Goal: Task Accomplishment & Management: Manage account settings

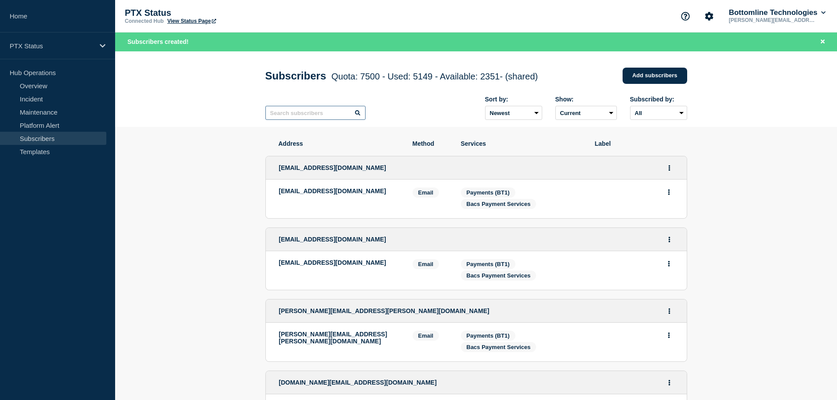
click at [297, 116] on input "text" at bounding box center [315, 113] width 100 height 14
paste input "[EMAIL_ADDRESS][DOMAIN_NAME]"
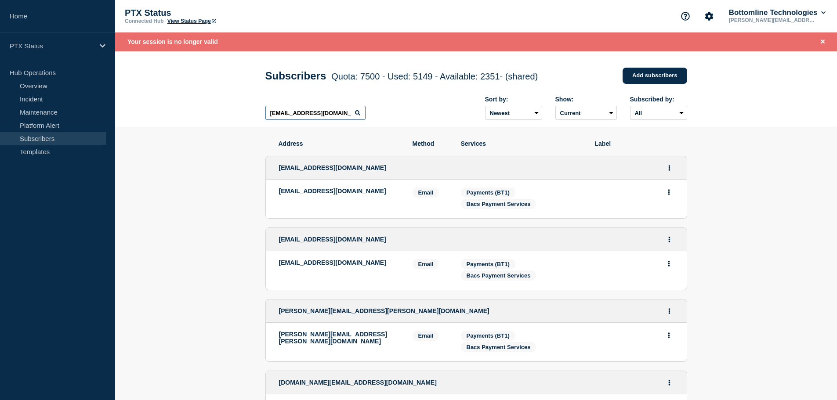
type input "[EMAIL_ADDRESS][DOMAIN_NAME]"
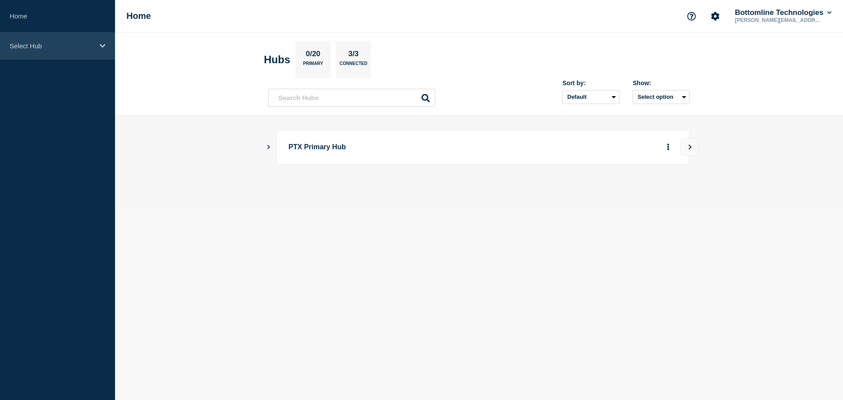
click at [42, 54] on div "Select Hub" at bounding box center [57, 45] width 115 height 27
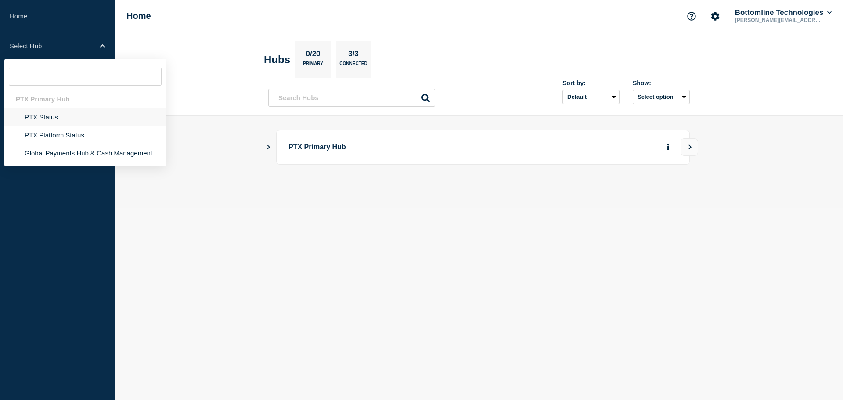
click at [41, 114] on li "PTX Status" at bounding box center [85, 117] width 162 height 18
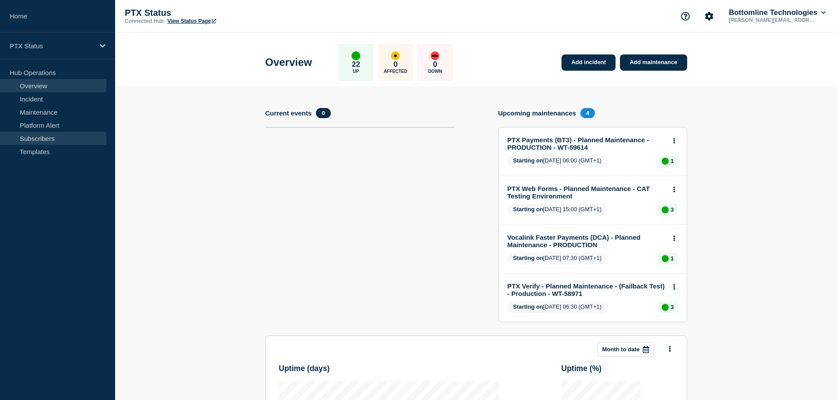
click at [35, 143] on link "Subscribers" at bounding box center [53, 138] width 106 height 13
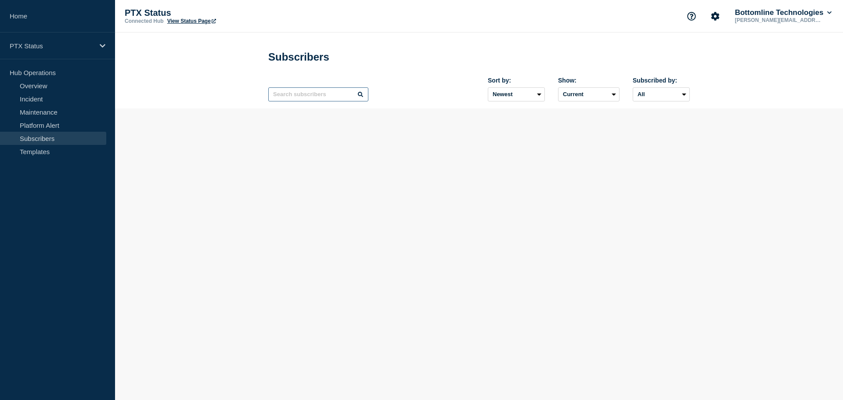
click at [297, 97] on input "text" at bounding box center [318, 94] width 100 height 14
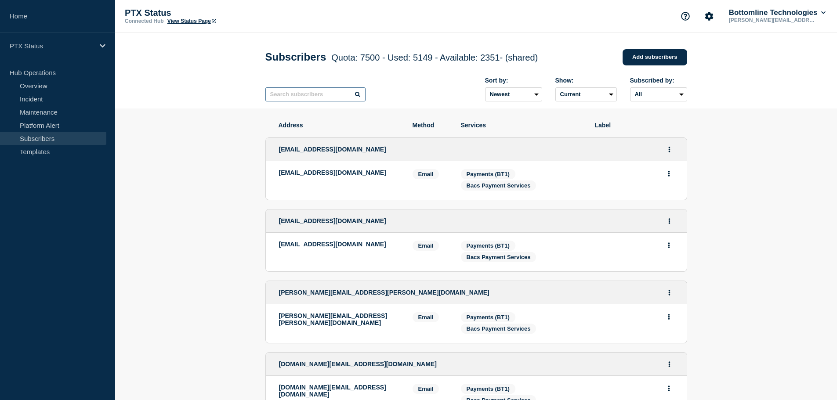
paste input "[EMAIL_ADDRESS][DOMAIN_NAME]"
type input "[EMAIL_ADDRESS][DOMAIN_NAME]"
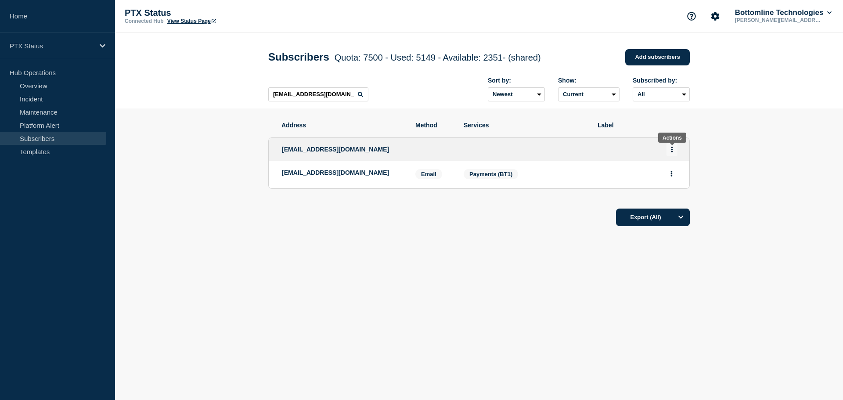
click at [675, 152] on button "Actions" at bounding box center [672, 150] width 11 height 14
click at [666, 187] on button "Delete" at bounding box center [672, 186] width 17 height 7
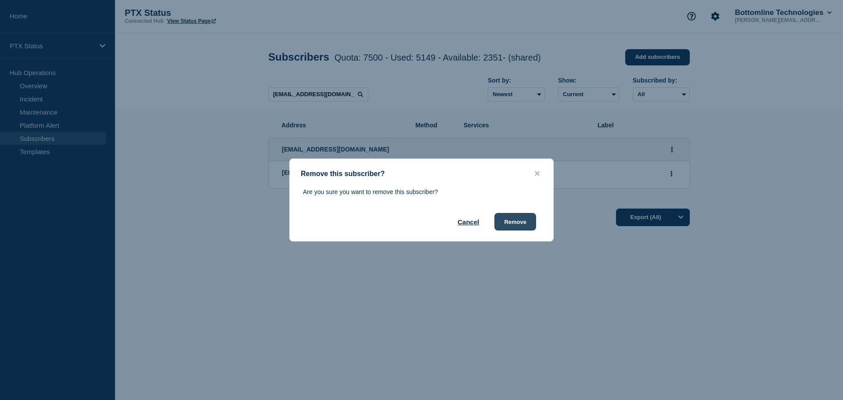
click at [513, 223] on button "Remove" at bounding box center [515, 222] width 42 height 18
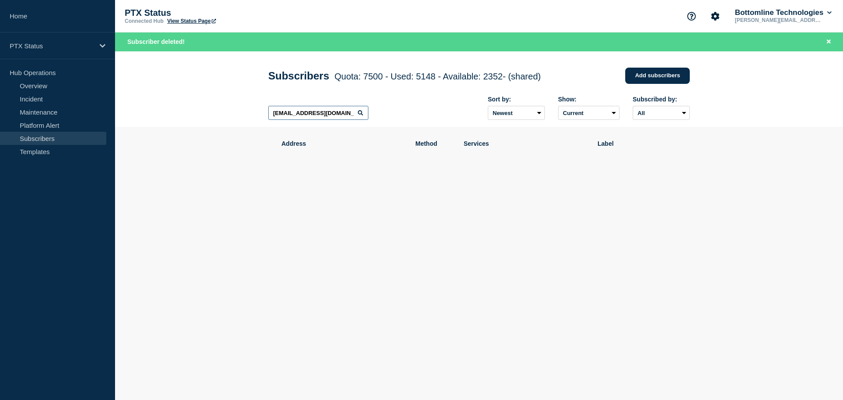
click at [320, 115] on input "[EMAIL_ADDRESS][DOMAIN_NAME]" at bounding box center [318, 113] width 100 height 14
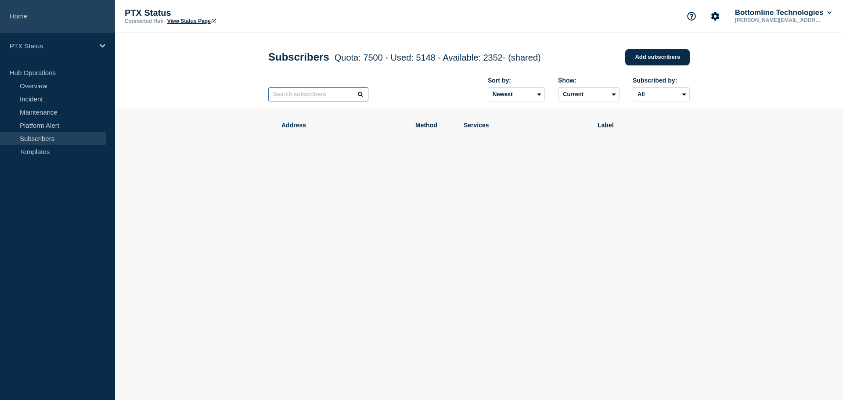
click at [25, 18] on link "Home" at bounding box center [57, 16] width 115 height 32
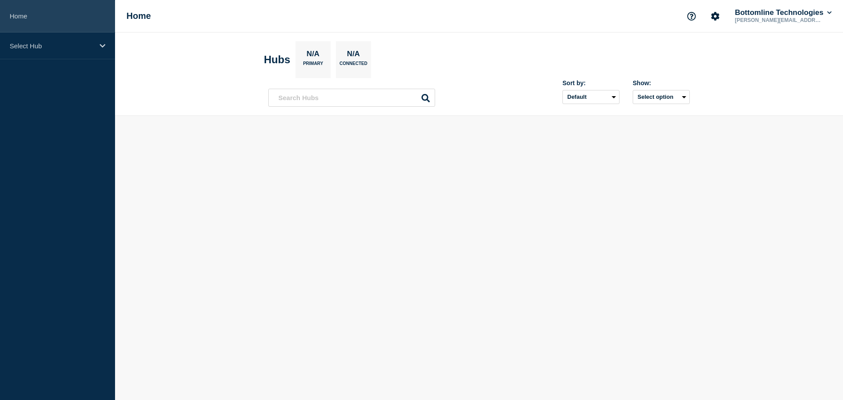
click at [25, 18] on link "Home" at bounding box center [57, 16] width 115 height 32
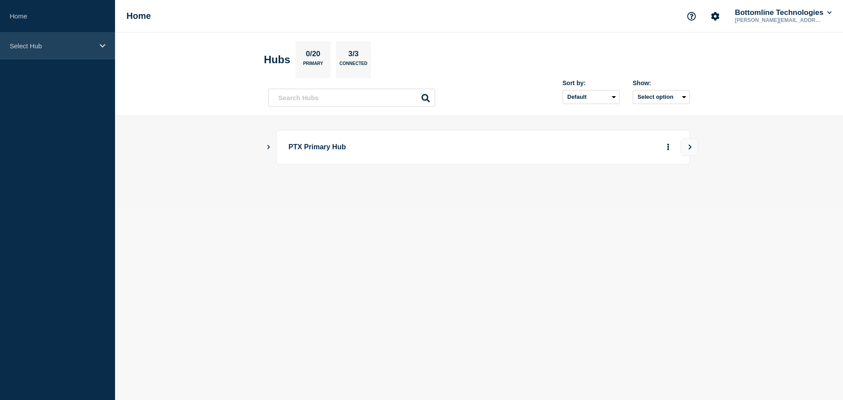
click at [36, 45] on p "Select Hub" at bounding box center [52, 45] width 84 height 7
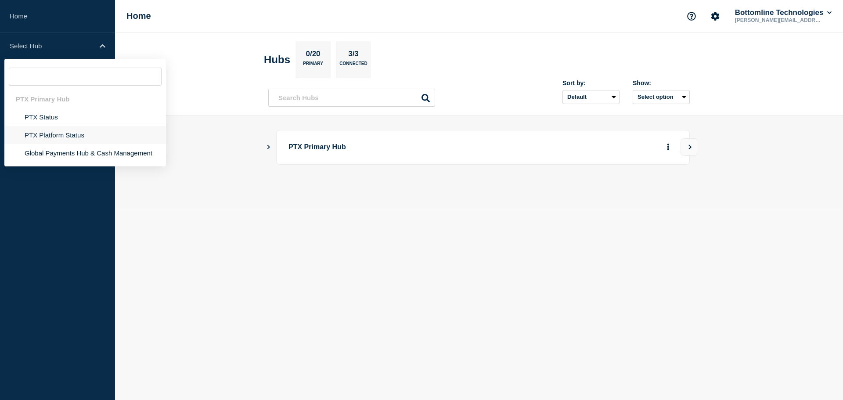
click at [37, 135] on li "PTX Platform Status" at bounding box center [85, 135] width 162 height 18
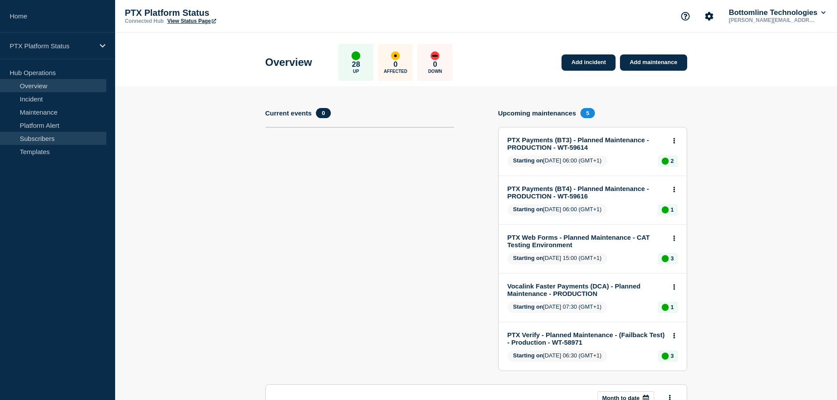
click at [43, 137] on link "Subscribers" at bounding box center [53, 138] width 106 height 13
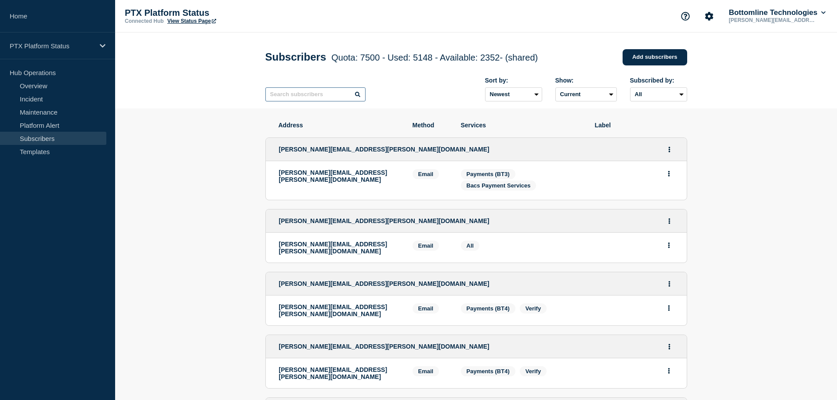
click at [274, 97] on input "text" at bounding box center [315, 94] width 100 height 14
paste input "[EMAIL_ADDRESS][DOMAIN_NAME]"
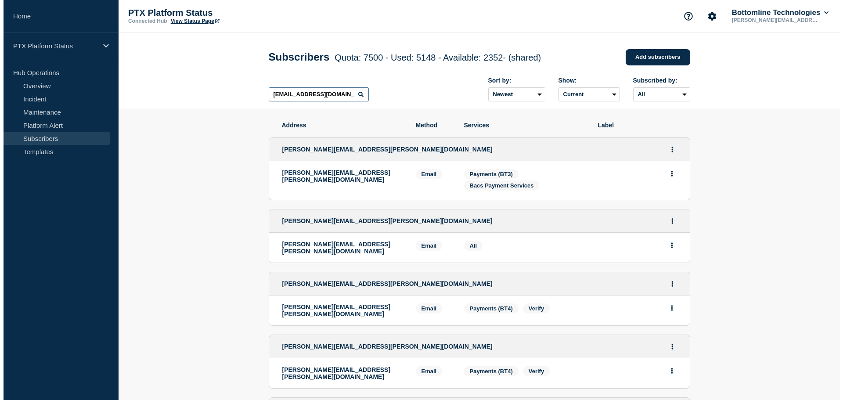
scroll to position [0, 12]
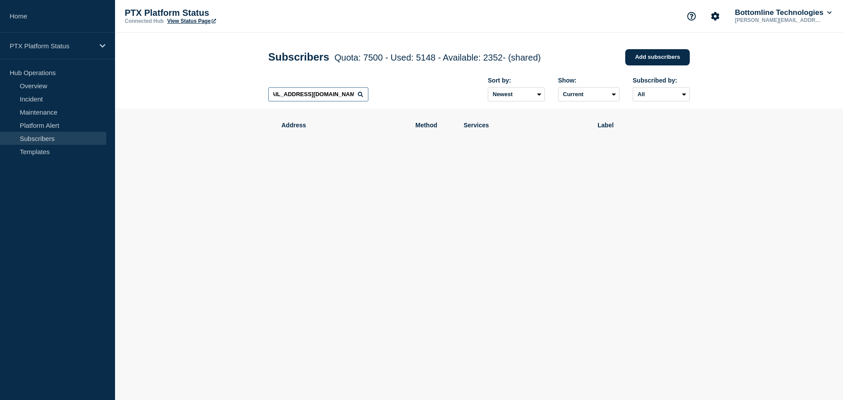
type input "[EMAIL_ADDRESS][DOMAIN_NAME]"
click at [646, 59] on link "Add subscribers" at bounding box center [657, 57] width 65 height 16
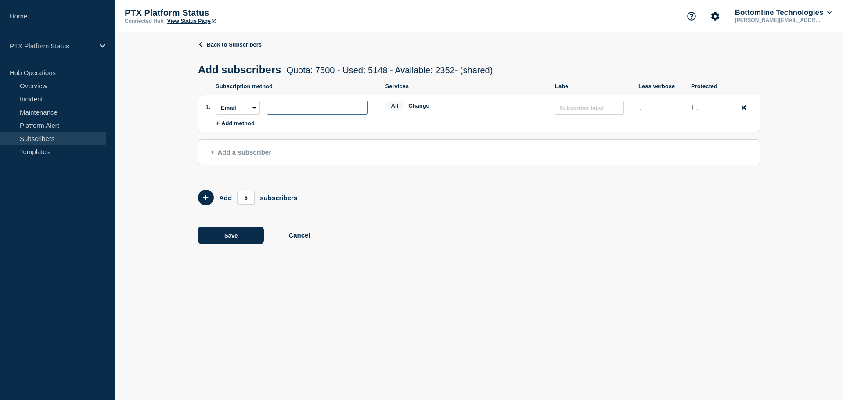
click at [295, 108] on input "subscription-address" at bounding box center [317, 108] width 101 height 14
paste input "[EMAIL_ADDRESS][DOMAIN_NAME]"
type input "[EMAIL_ADDRESS][DOMAIN_NAME]"
click at [695, 110] on input "protected checkbox" at bounding box center [695, 108] width 6 height 6
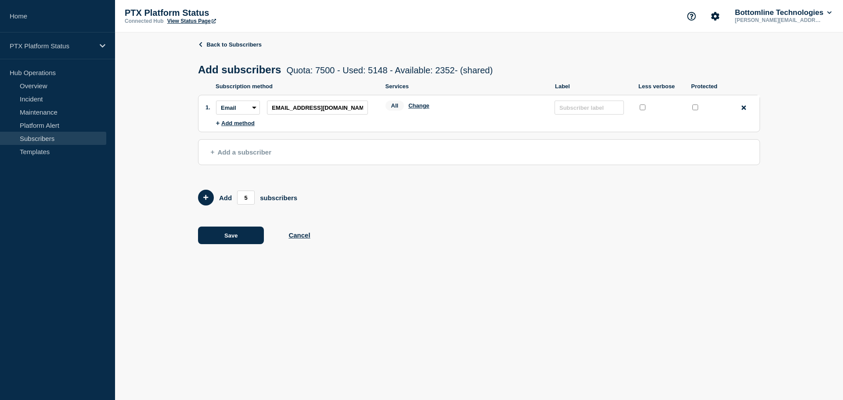
checkbox input "true"
click at [422, 107] on button "Change" at bounding box center [418, 105] width 21 height 7
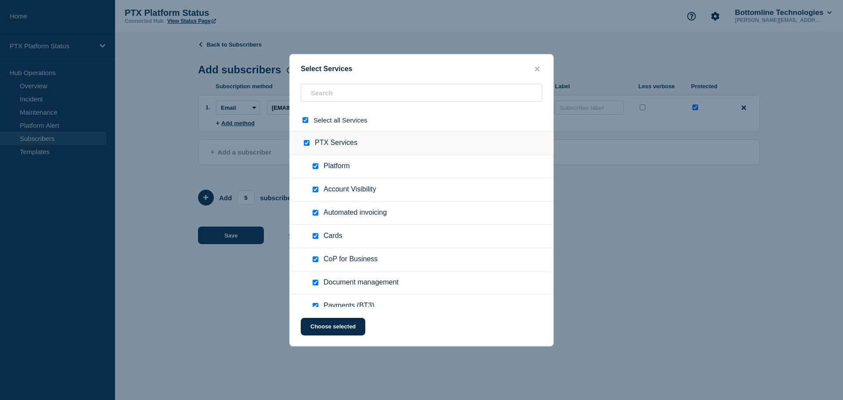
click at [310, 120] on div at bounding box center [307, 120] width 13 height 8
click at [304, 119] on input "select all checkbox" at bounding box center [306, 120] width 6 height 6
checkbox input "false"
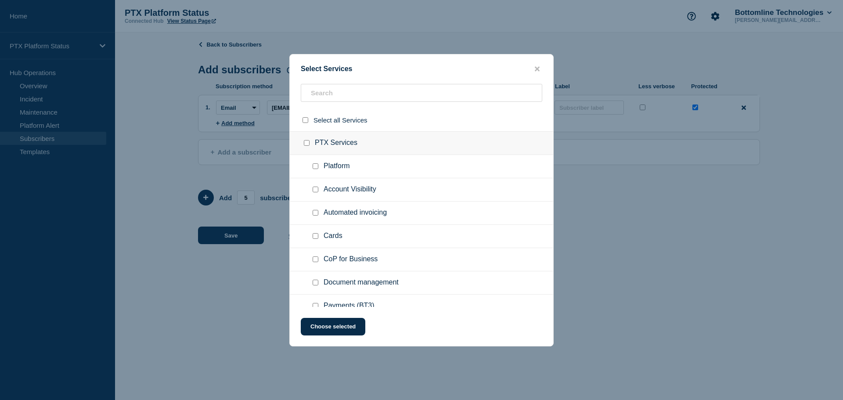
checkbox input "false"
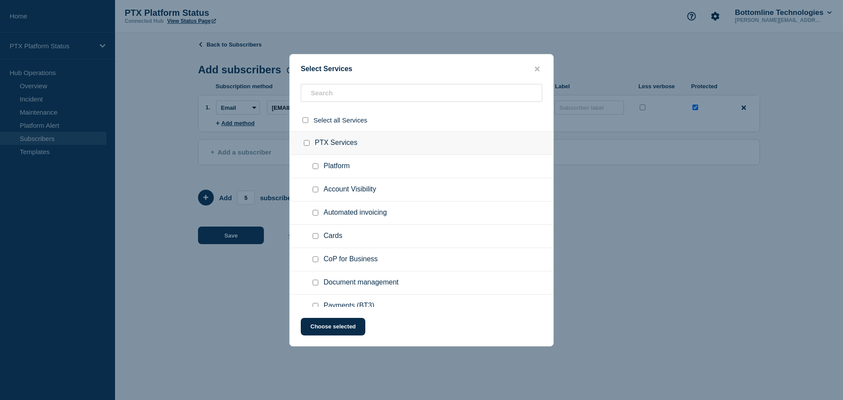
checkbox input "false"
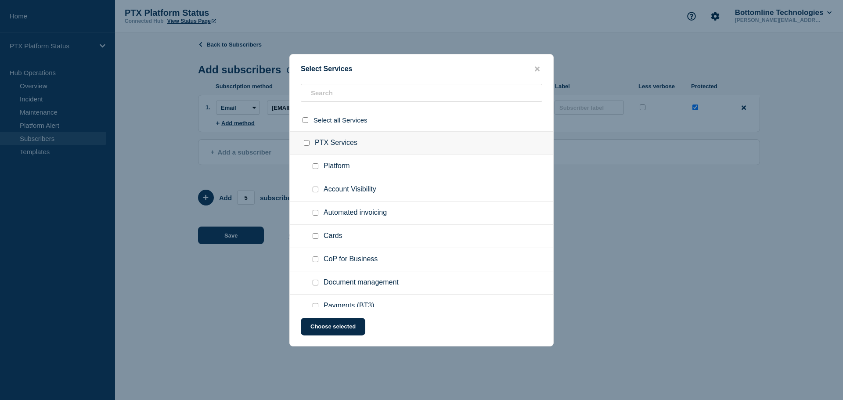
checkbox input "false"
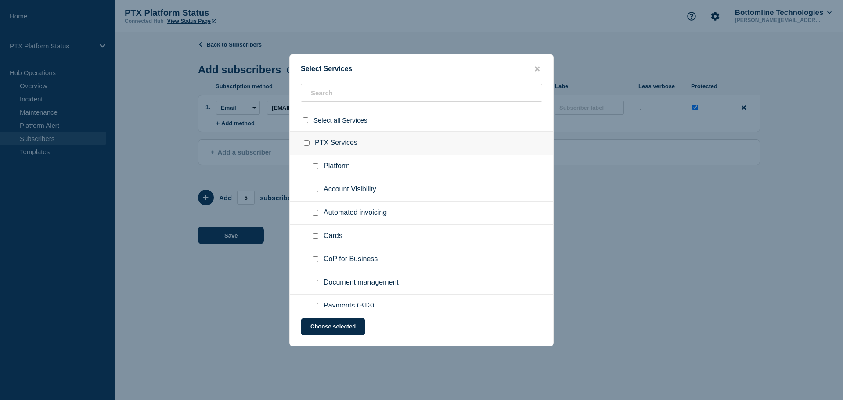
checkbox input "false"
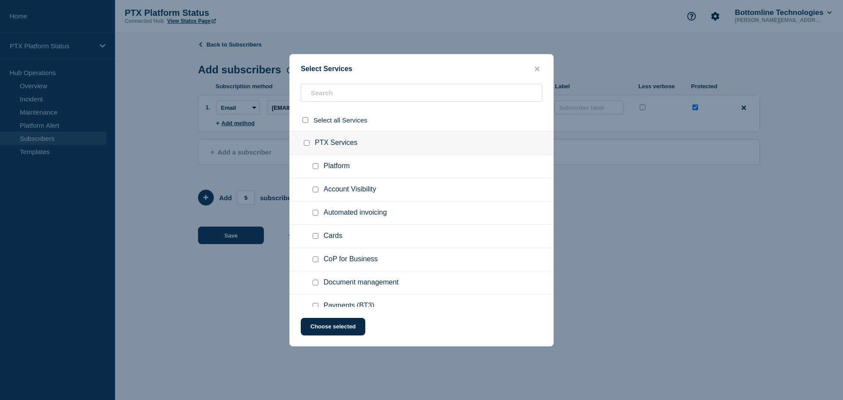
checkbox input "false"
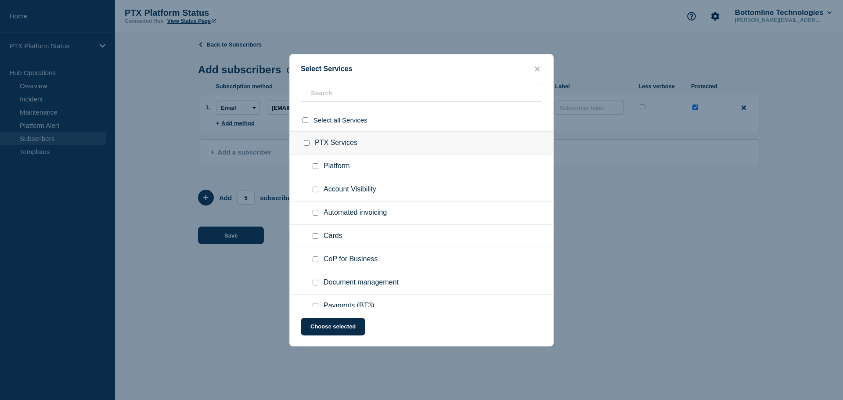
checkbox input "false"
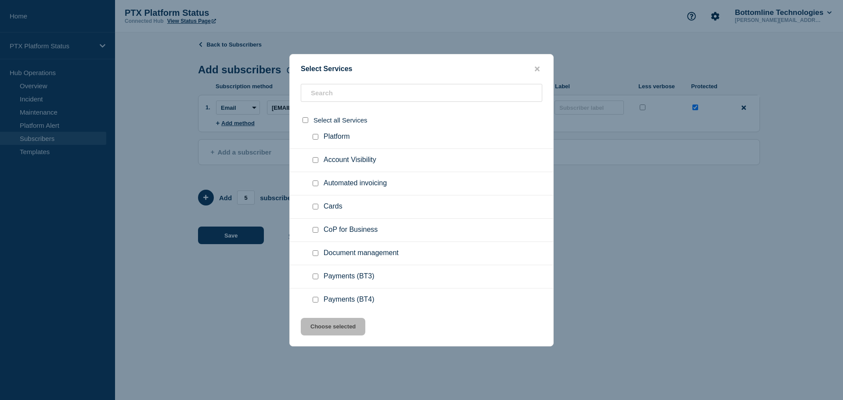
scroll to position [44, 0]
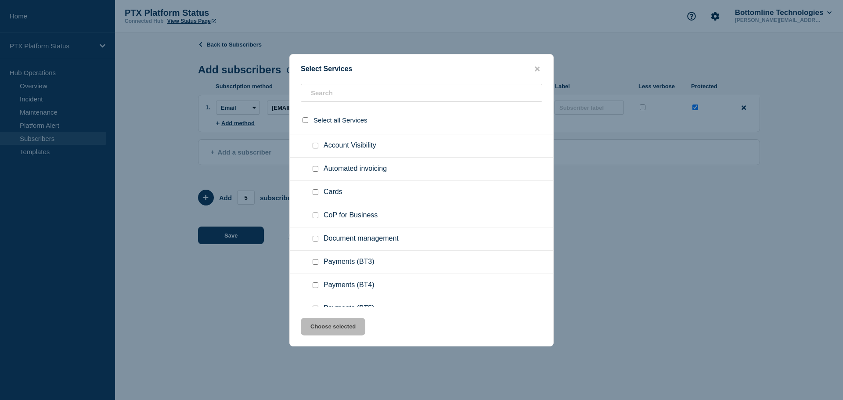
click at [317, 262] on input "Payments (BT3) checkbox" at bounding box center [316, 262] width 6 height 6
checkbox input "true"
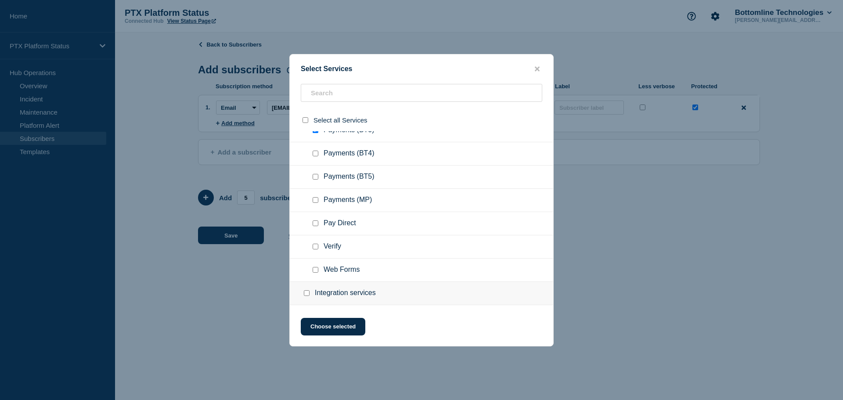
scroll to position [220, 0]
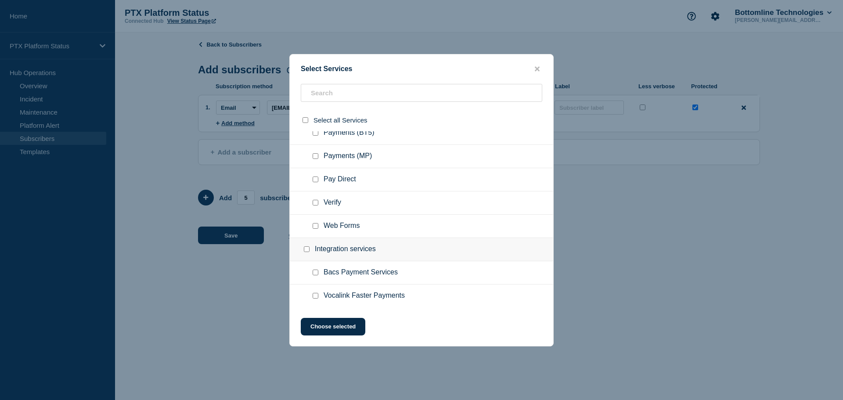
click at [315, 273] on input "Bacs Payment Services checkbox" at bounding box center [316, 273] width 6 height 6
checkbox input "true"
click at [344, 332] on button "Choose selected" at bounding box center [333, 327] width 65 height 18
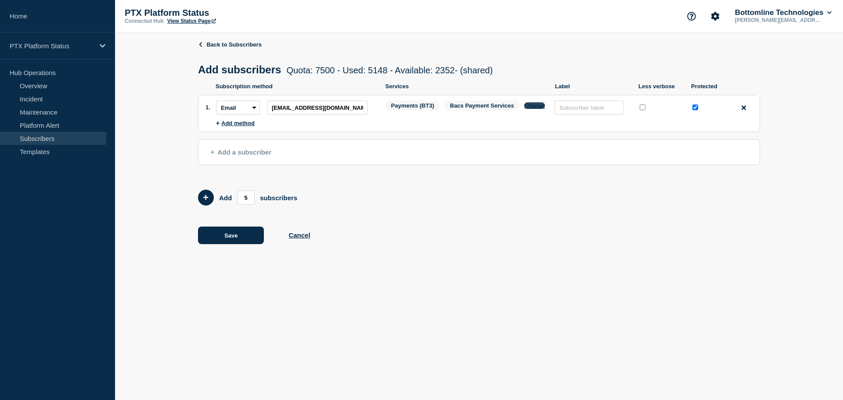
click at [535, 109] on button "Change" at bounding box center [534, 105] width 21 height 7
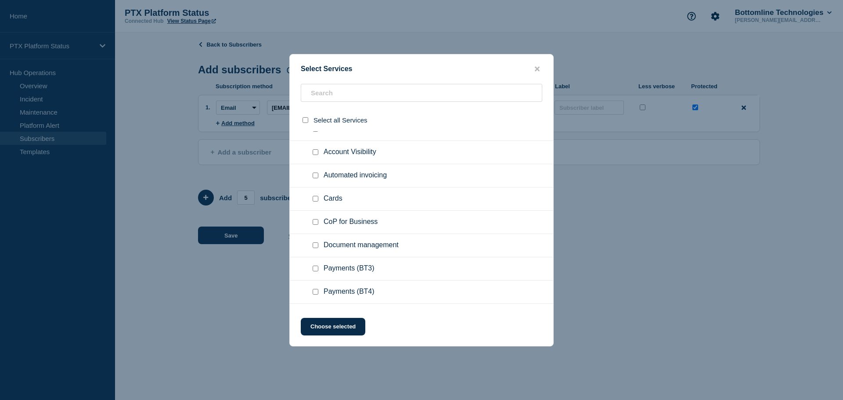
scroll to position [483, 0]
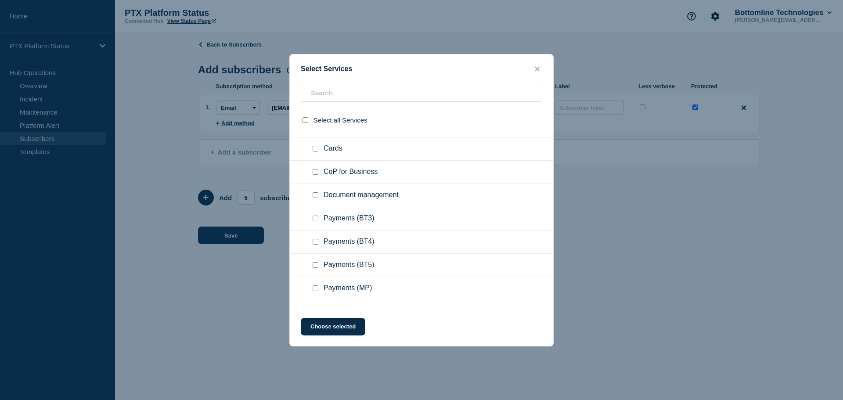
click at [317, 218] on input "Payments (BT3) checkbox" at bounding box center [316, 219] width 6 height 6
checkbox input "true"
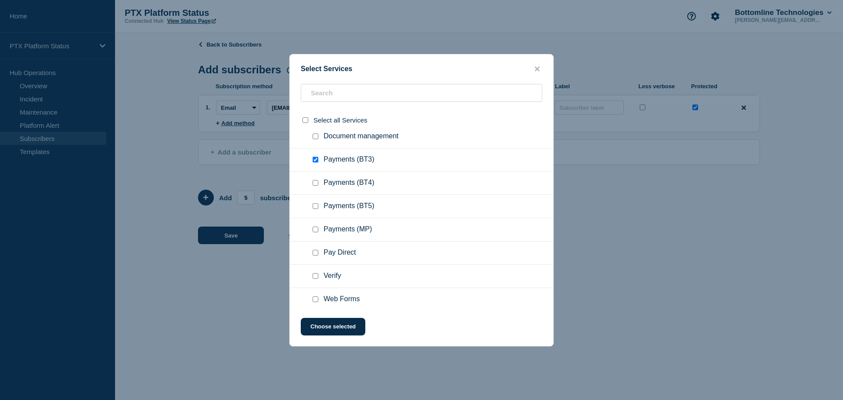
scroll to position [546, 0]
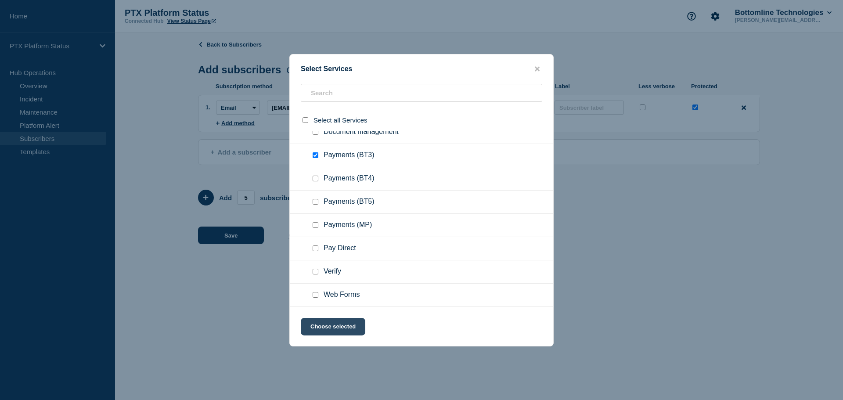
click at [345, 329] on button "Choose selected" at bounding box center [333, 327] width 65 height 18
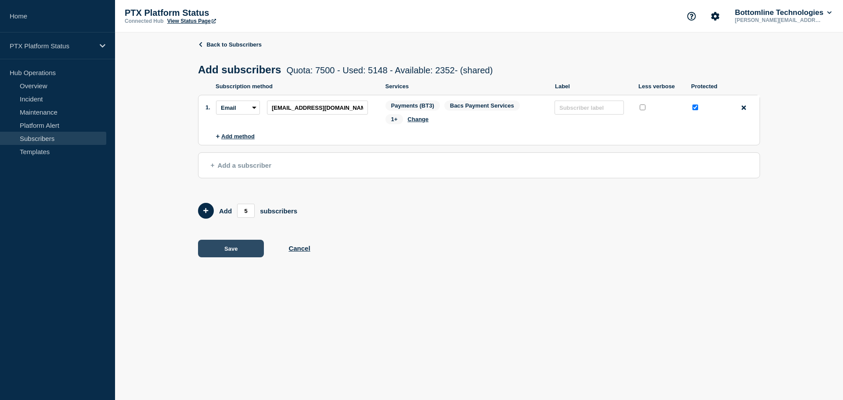
click at [227, 248] on button "Save" at bounding box center [231, 249] width 66 height 18
